Goal: Transaction & Acquisition: Download file/media

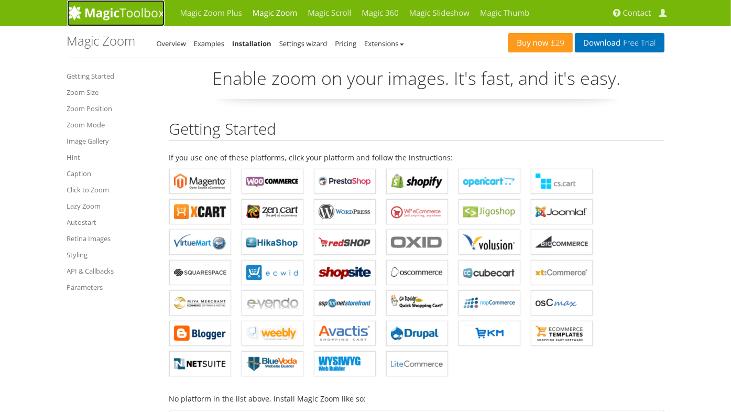
click at [126, 12] on img at bounding box center [115, 13] width 97 height 16
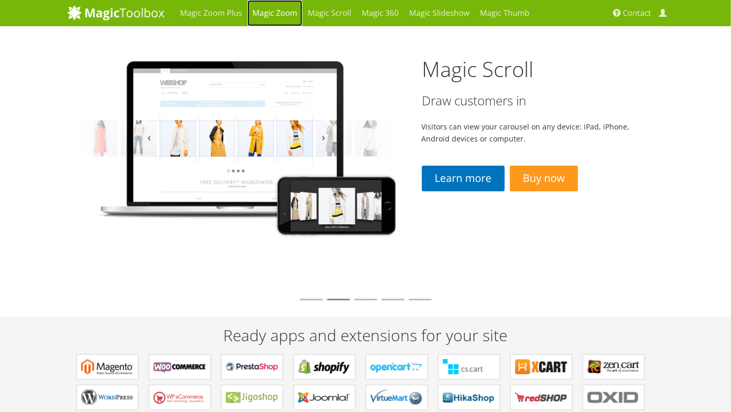
click at [276, 16] on link "Magic Zoom" at bounding box center [274, 13] width 55 height 26
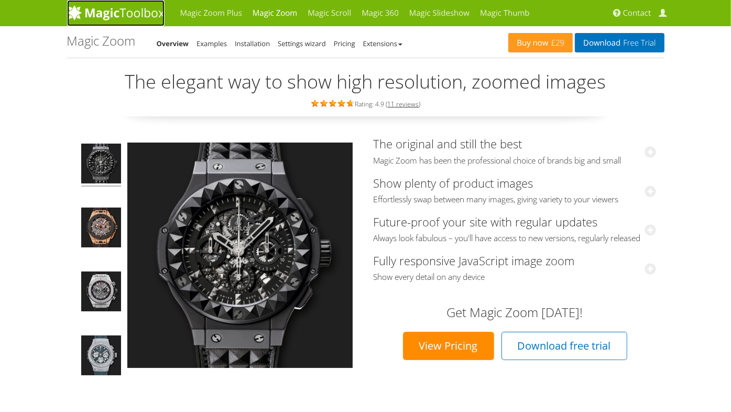
click at [128, 10] on img at bounding box center [115, 13] width 97 height 16
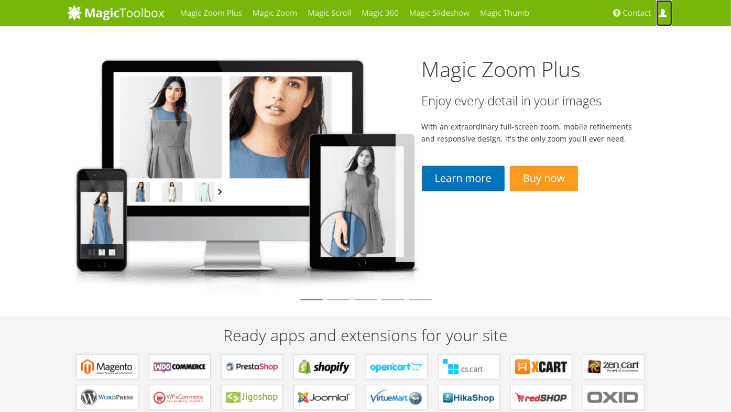
click at [661, 14] on span at bounding box center [663, 13] width 8 height 8
click at [663, 14] on span at bounding box center [663, 13] width 8 height 8
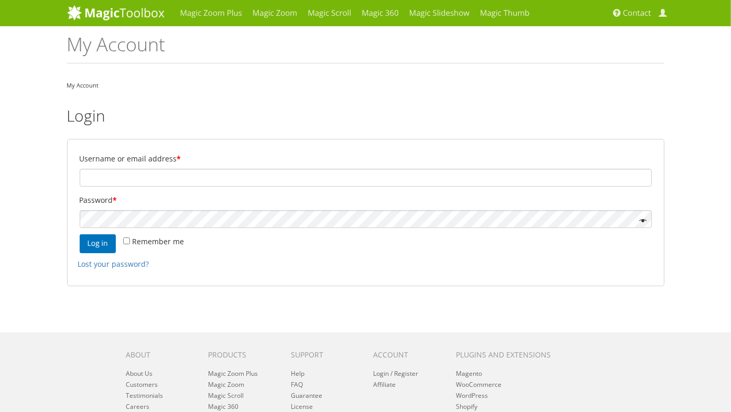
click at [311, 62] on h1 "My Account" at bounding box center [365, 48] width 597 height 29
click at [122, 14] on img at bounding box center [115, 13] width 97 height 16
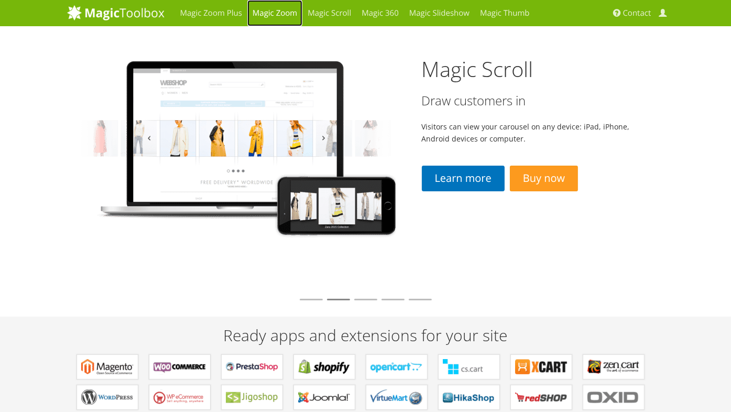
click at [268, 13] on link "Magic Zoom" at bounding box center [274, 13] width 55 height 26
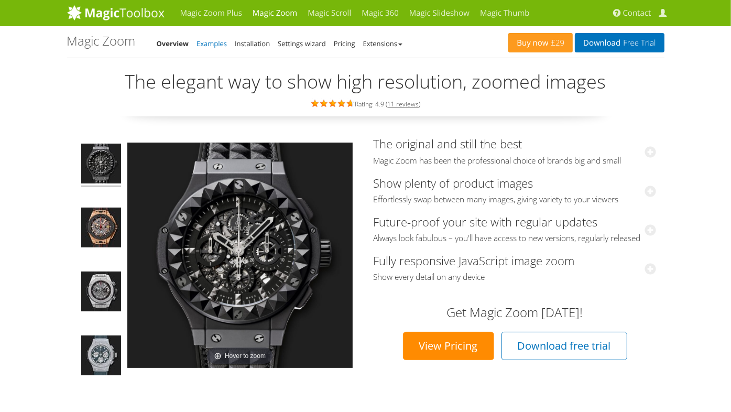
click at [219, 46] on link "Examples" at bounding box center [211, 43] width 30 height 9
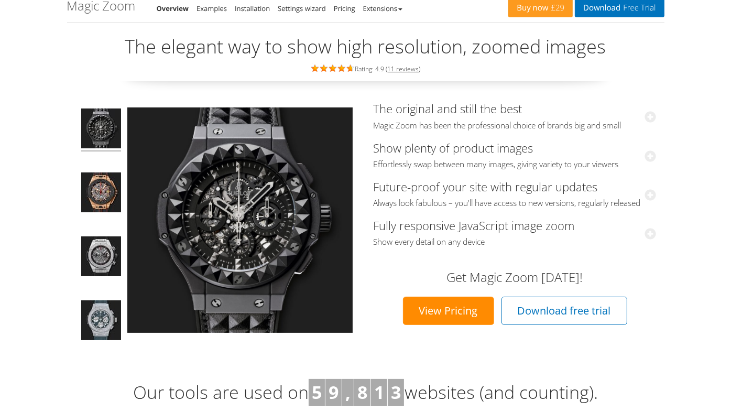
scroll to position [105, 0]
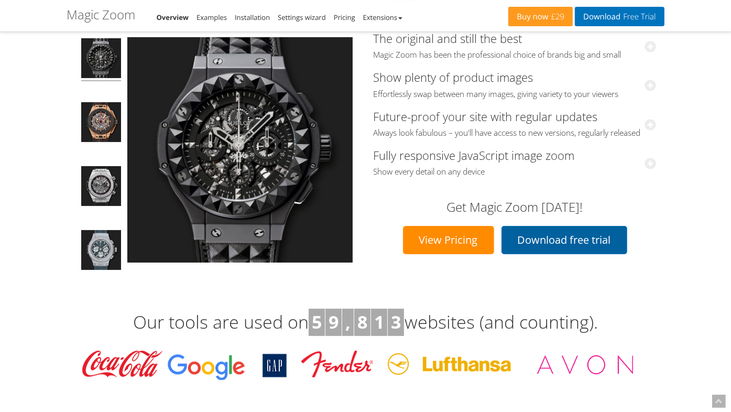
click at [556, 254] on link "Download free trial" at bounding box center [564, 240] width 126 height 28
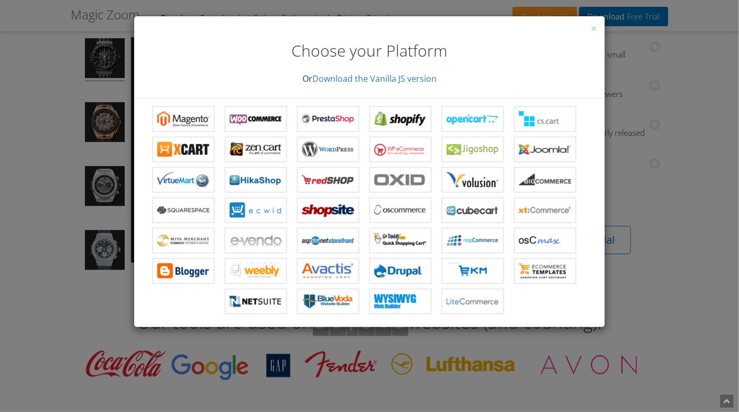
click at [660, 89] on div "× Choose your Platform Or Download the Vanilla JS version Magic Zoom for Magent…" at bounding box center [369, 206] width 739 height 412
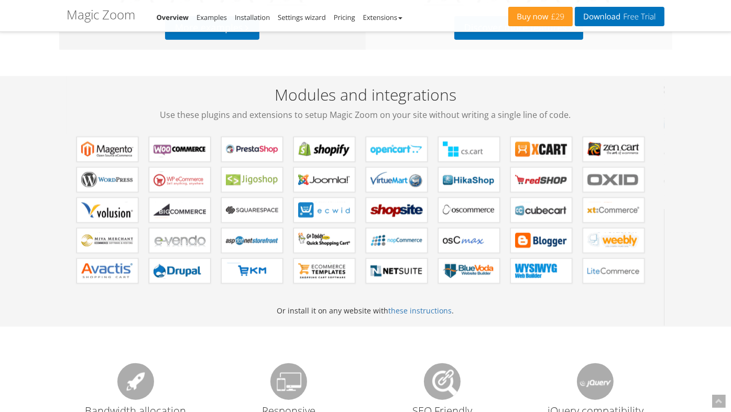
scroll to position [838, 0]
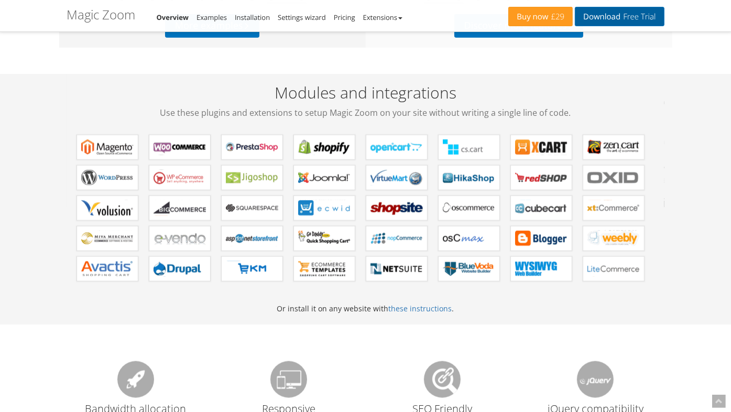
click at [610, 16] on link "Download Free Trial" at bounding box center [619, 16] width 89 height 19
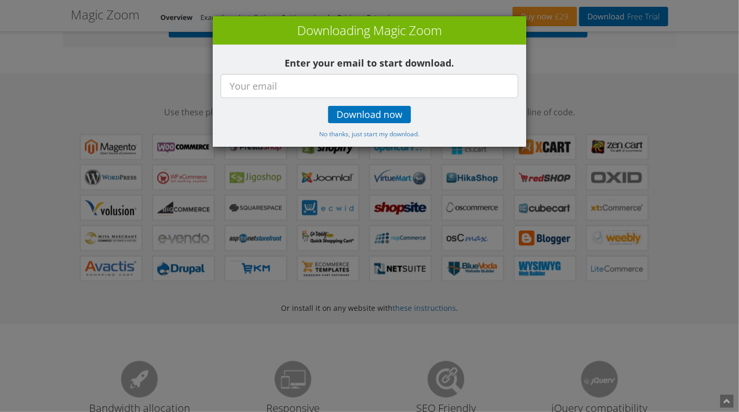
click at [629, 73] on div "× Downloading Magic Zoom Enter your email to start download. Download now No th…" at bounding box center [369, 206] width 739 height 412
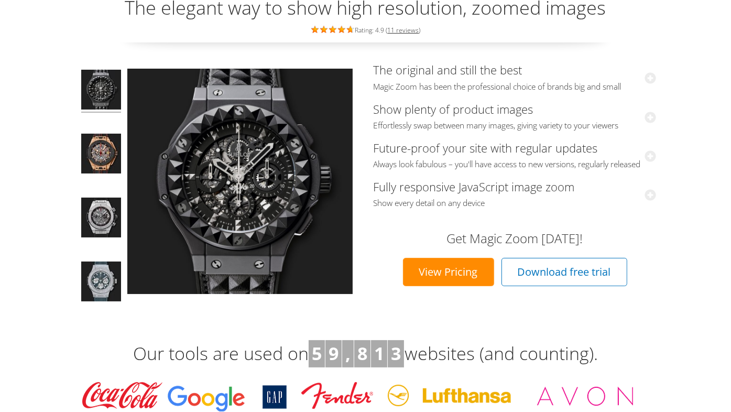
scroll to position [0, 0]
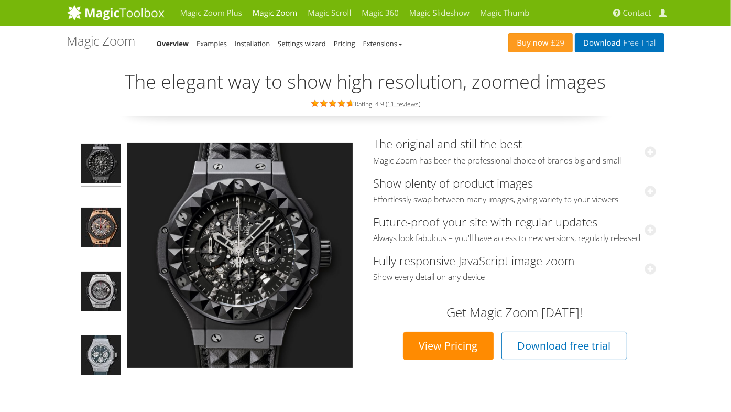
click at [105, 46] on h1 "Magic Zoom" at bounding box center [101, 41] width 69 height 14
click at [275, 13] on link "Magic Zoom" at bounding box center [274, 13] width 55 height 26
click at [615, 45] on link "Download Free Trial" at bounding box center [619, 42] width 89 height 19
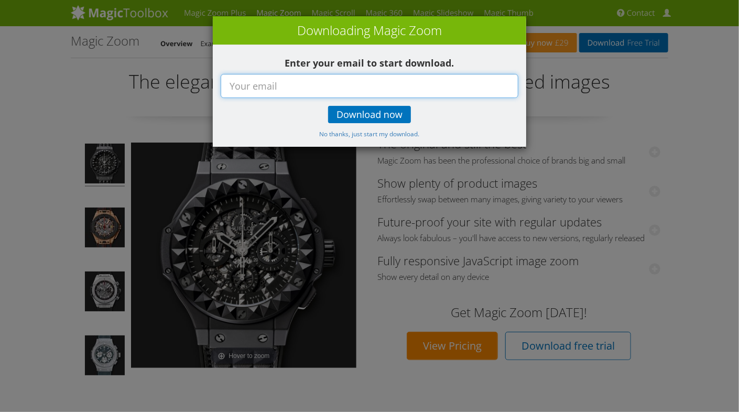
click at [260, 86] on input "text" at bounding box center [370, 86] width 298 height 24
type input "[EMAIL_ADDRESS][DOMAIN_NAME]"
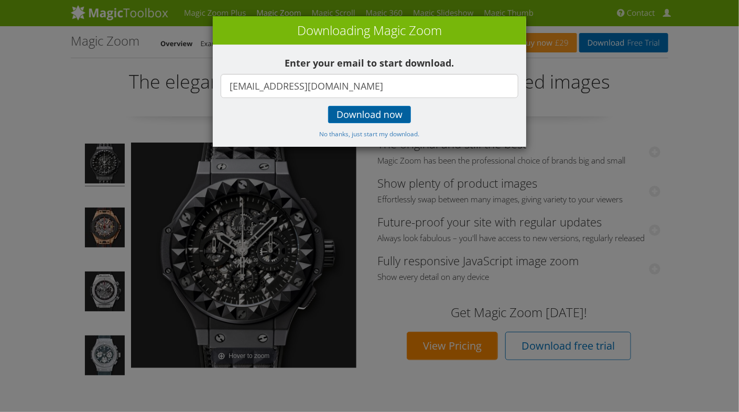
click at [350, 115] on span "Download now" at bounding box center [369, 115] width 66 height 8
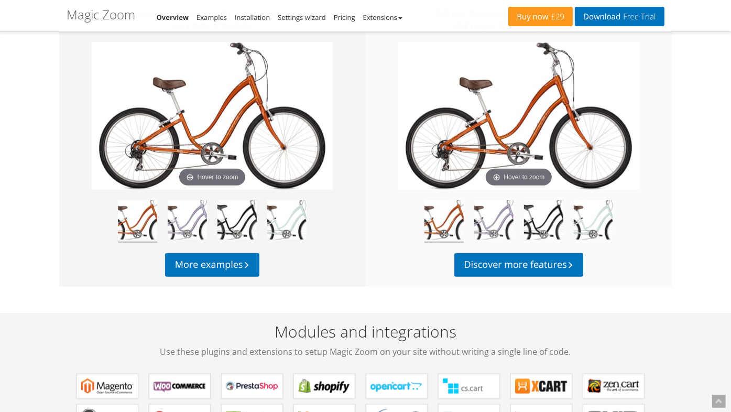
scroll to position [351, 0]
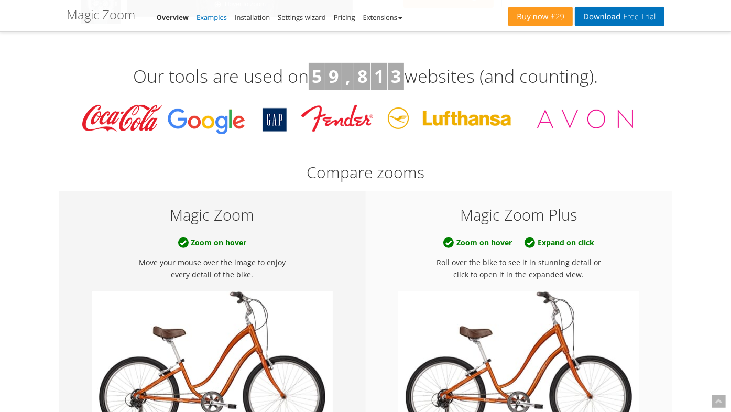
click at [207, 17] on link "Examples" at bounding box center [211, 17] width 30 height 9
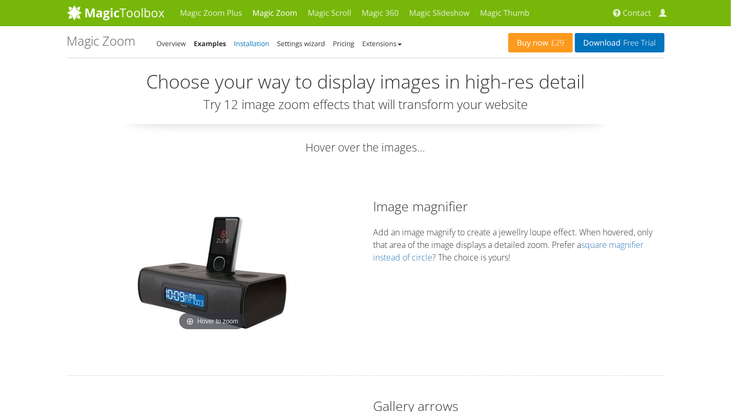
click at [253, 47] on link "Installation" at bounding box center [251, 43] width 35 height 9
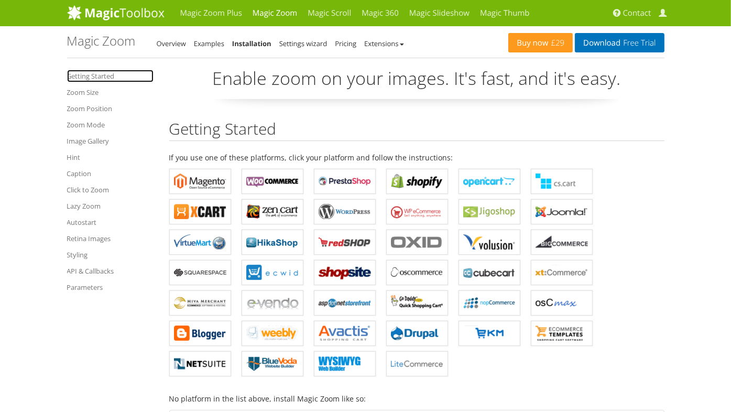
click at [98, 74] on link "Getting Started" at bounding box center [110, 76] width 86 height 13
click at [107, 9] on img at bounding box center [115, 13] width 97 height 16
